Goal: Task Accomplishment & Management: Use online tool/utility

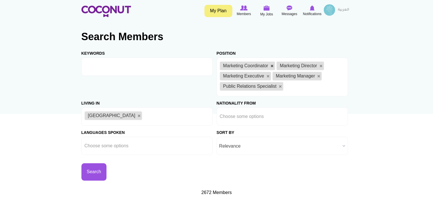
click at [272, 67] on link at bounding box center [272, 65] width 3 height 3
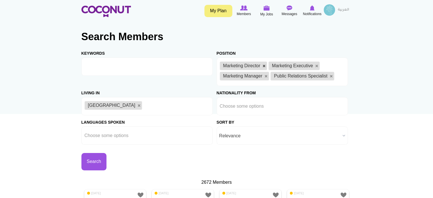
click at [263, 66] on link at bounding box center [264, 65] width 3 height 3
click at [268, 66] on link at bounding box center [268, 65] width 3 height 3
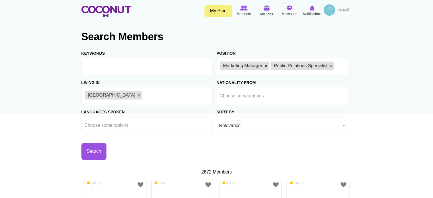
click at [267, 66] on link at bounding box center [266, 65] width 3 height 3
click at [281, 65] on link at bounding box center [280, 65] width 3 height 3
type input "Choose some options"
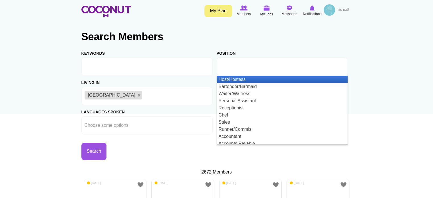
click at [270, 68] on input "text" at bounding box center [245, 66] width 51 height 5
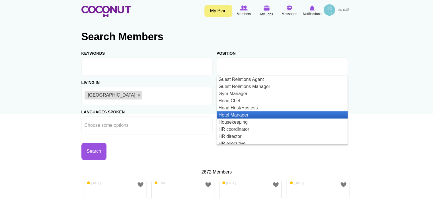
scroll to position [370, 0]
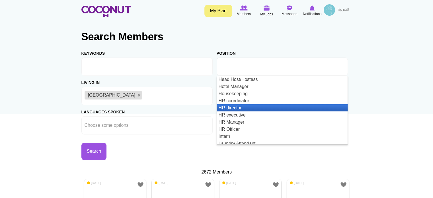
click at [254, 107] on li "HR director" at bounding box center [282, 107] width 131 height 7
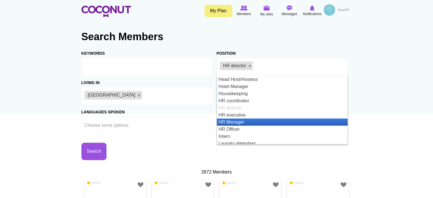
click at [230, 122] on li "HR Manager" at bounding box center [282, 121] width 131 height 7
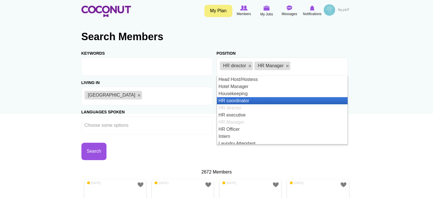
scroll to position [399, 0]
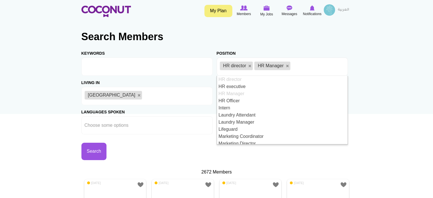
click at [213, 93] on div "Living in Afghanistan Aland Islands Albania Algeria American Samoa Andorra Ango…" at bounding box center [148, 90] width 135 height 29
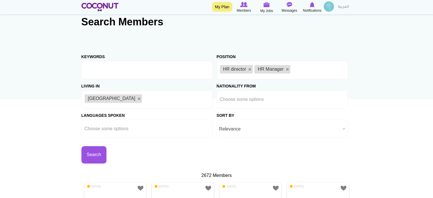
scroll to position [28, 0]
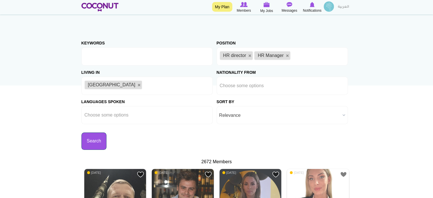
click at [96, 140] on button "Search" at bounding box center [93, 140] width 25 height 17
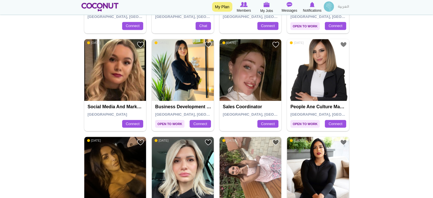
scroll to position [114, 0]
